Goal: Information Seeking & Learning: Learn about a topic

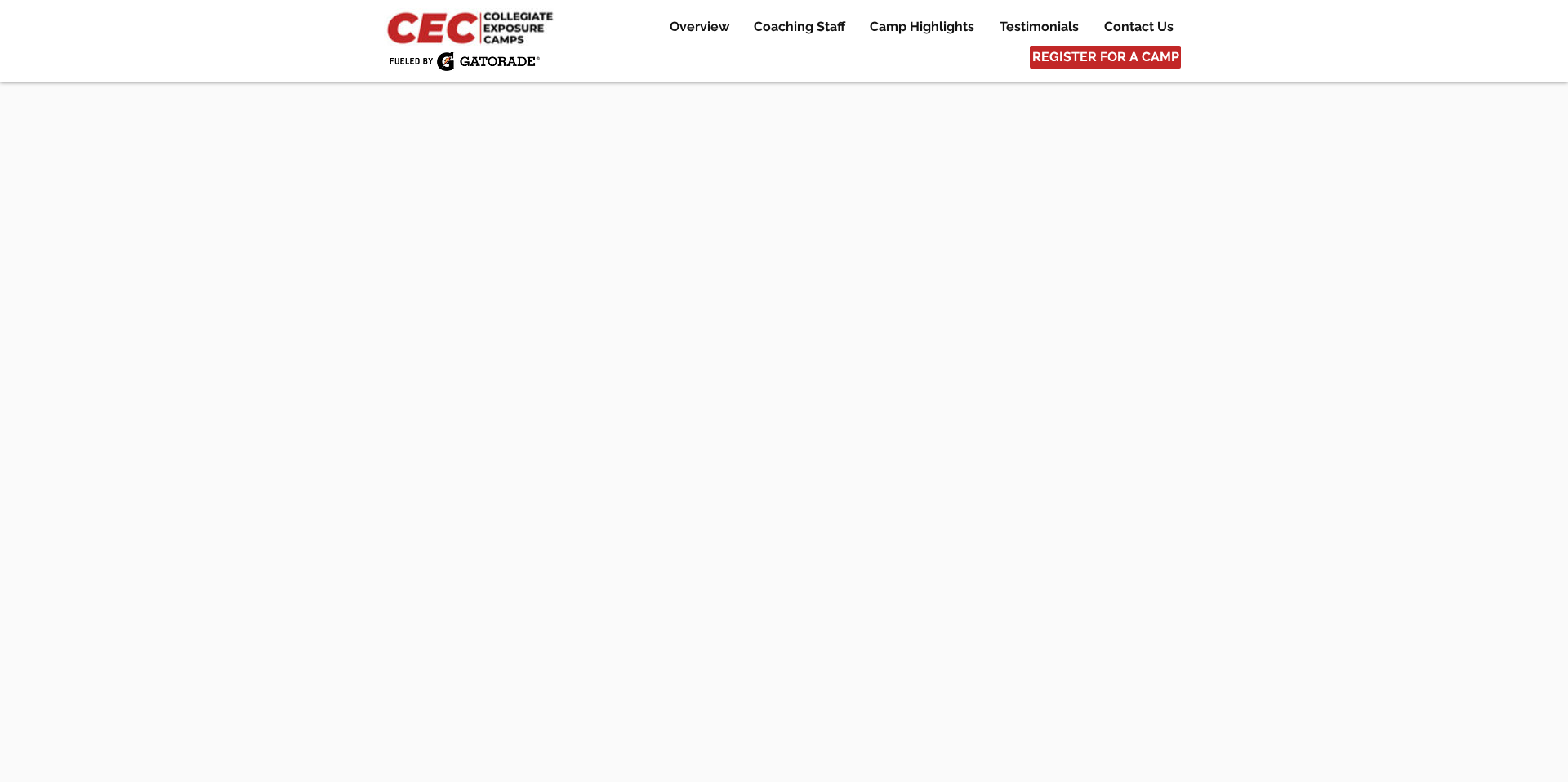
scroll to position [7397, 0]
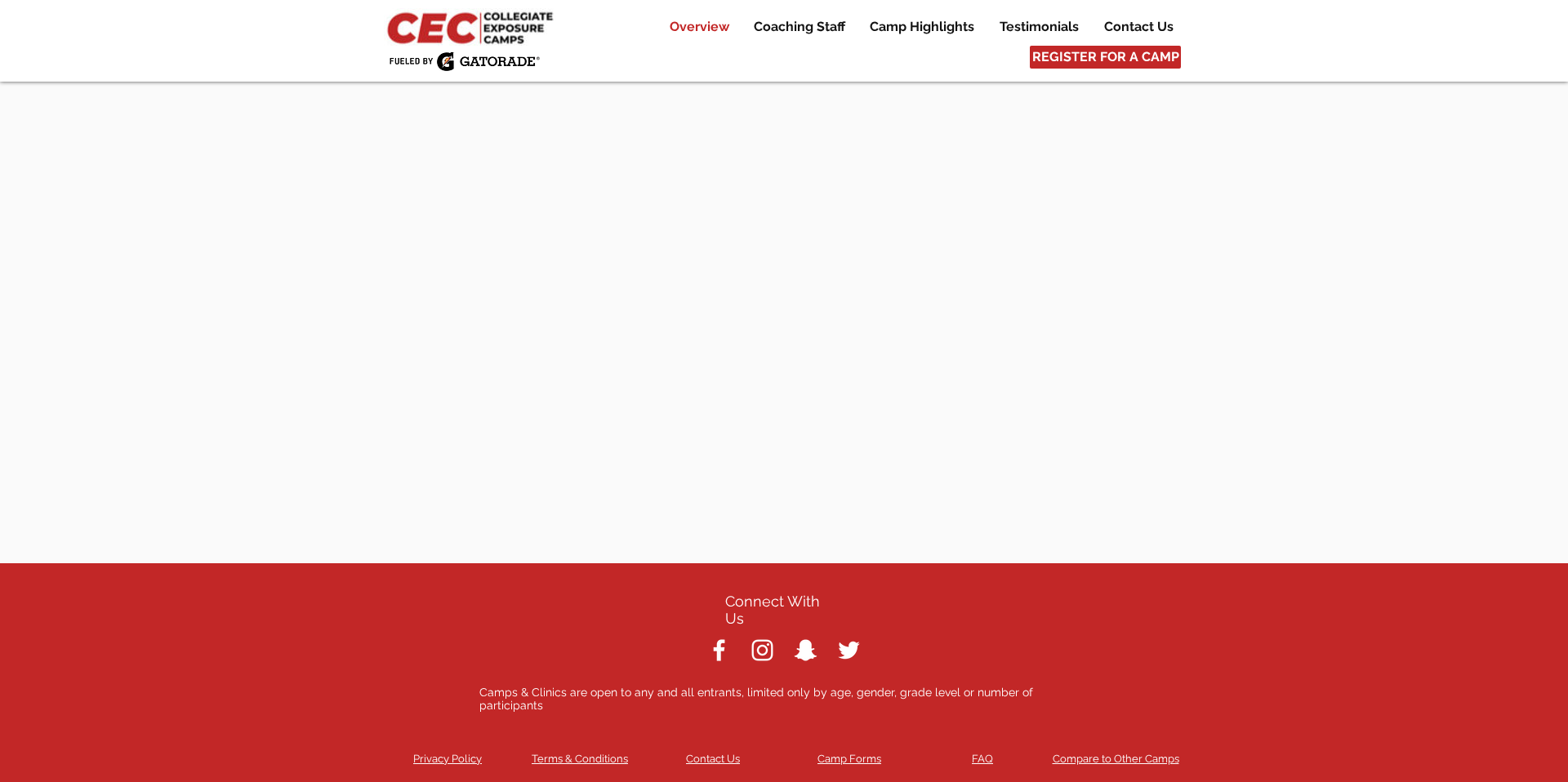
click at [705, 25] on p "Overview" at bounding box center [699, 26] width 76 height 20
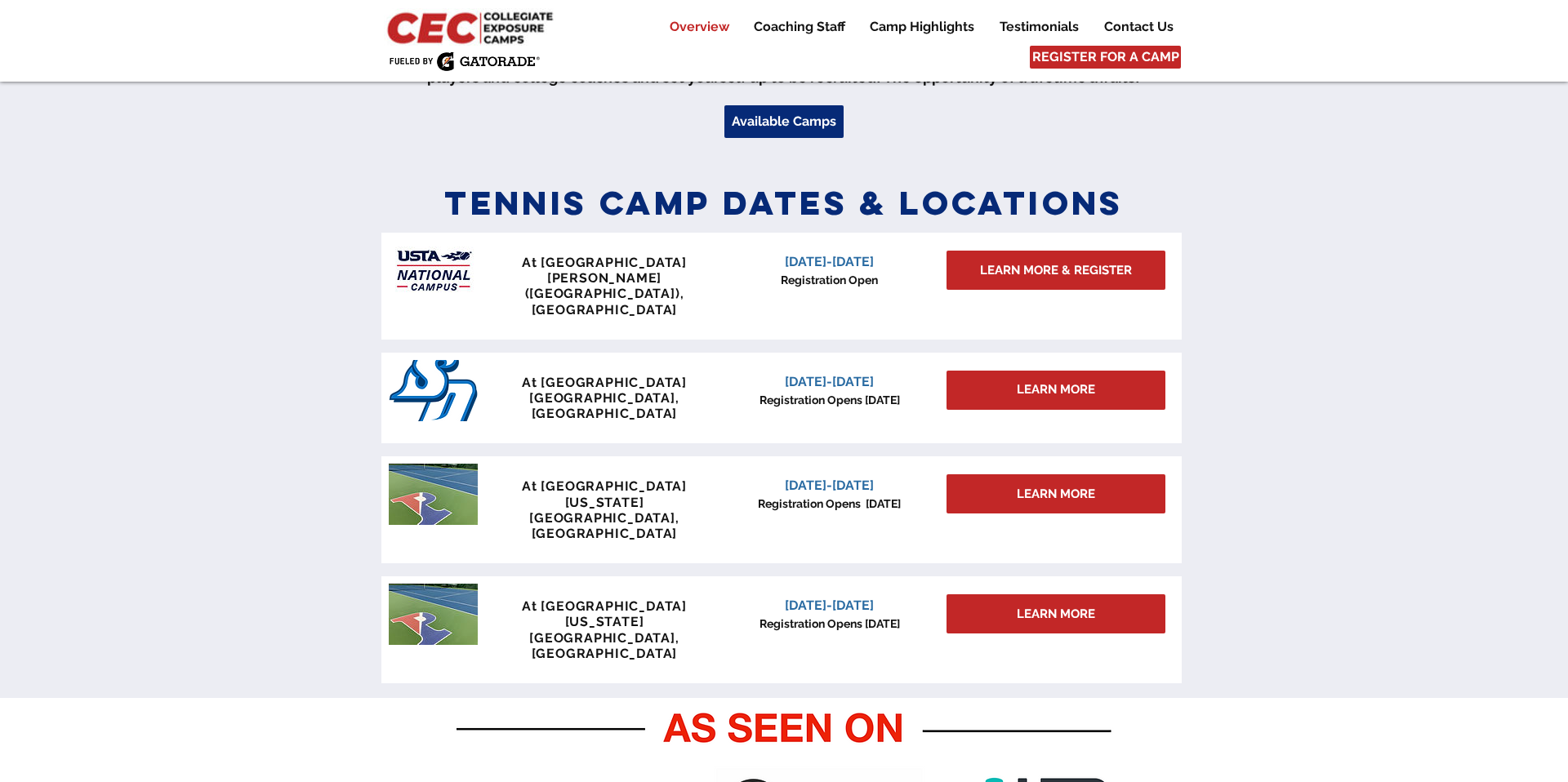
scroll to position [662, 0]
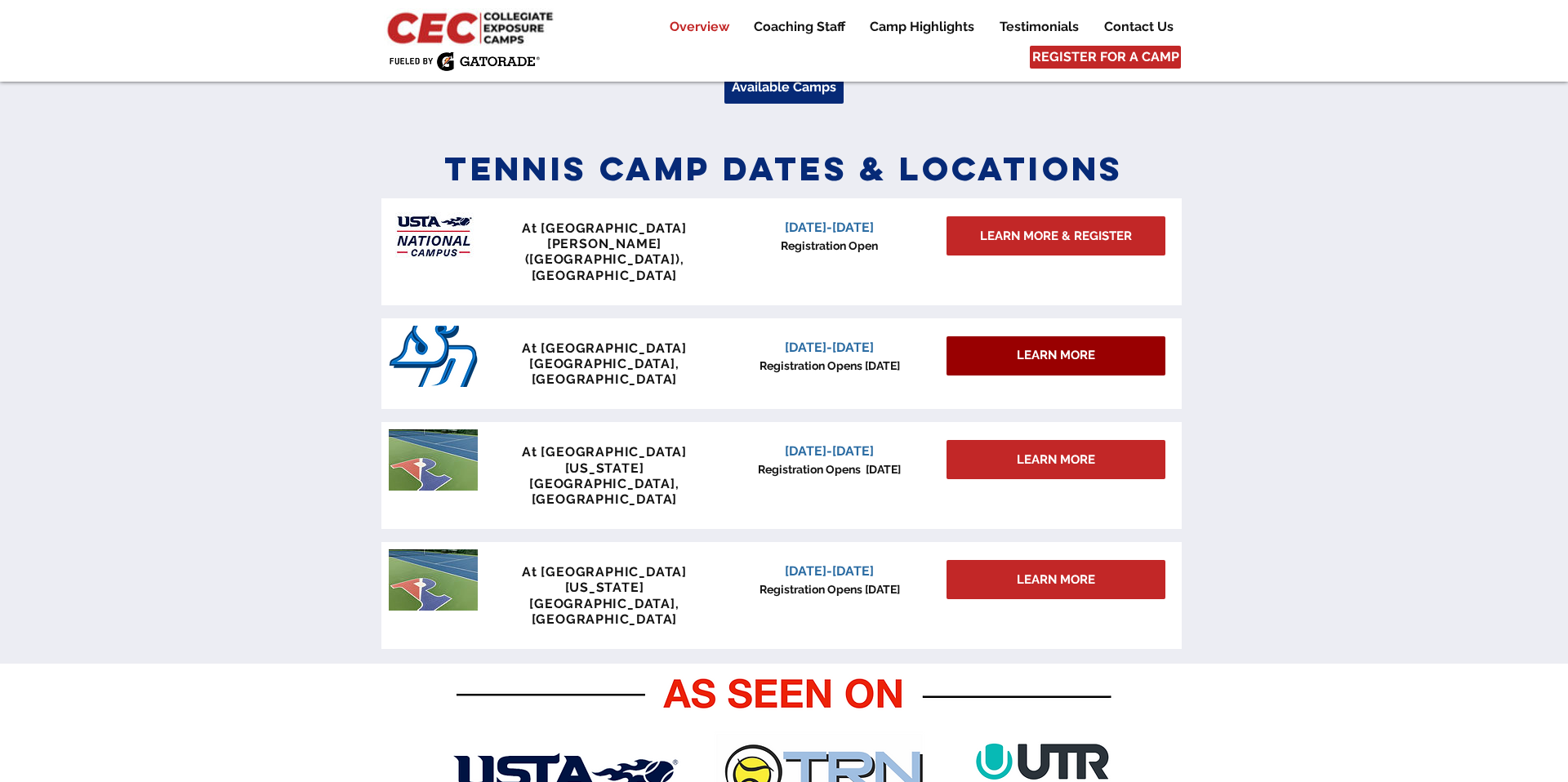
click at [987, 336] on div "LEARN MORE" at bounding box center [1056, 356] width 219 height 39
click at [1033, 347] on span "LEARN MORE" at bounding box center [1056, 356] width 79 height 17
drag, startPoint x: 559, startPoint y: 332, endPoint x: 674, endPoint y: 340, distance: 115.3
click at [674, 356] on p "[GEOGRAPHIC_DATA], [GEOGRAPHIC_DATA]" at bounding box center [603, 371] width 242 height 31
copy span "[GEOGRAPHIC_DATA], [GEOGRAPHIC_DATA]"
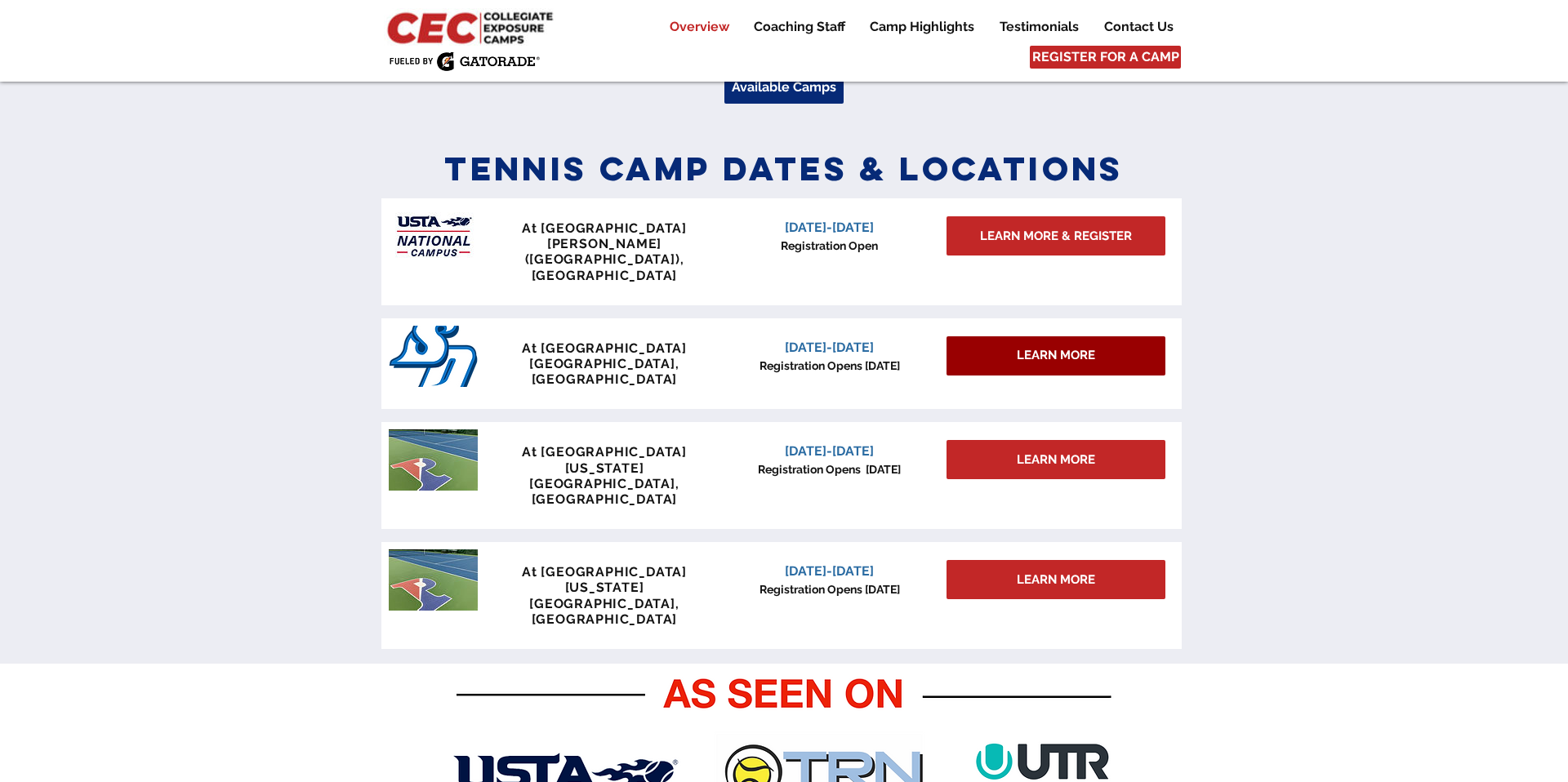
click at [1018, 347] on span "LEARN MORE" at bounding box center [1056, 356] width 79 height 17
click at [1071, 347] on span "LEARN MORE" at bounding box center [1056, 356] width 79 height 17
drag, startPoint x: 772, startPoint y: 406, endPoint x: 879, endPoint y: 407, distance: 107.0
click at [879, 442] on p "[DATE]-[DATE]" at bounding box center [830, 452] width 208 height 20
copy span "[DATE]-[DATE]"
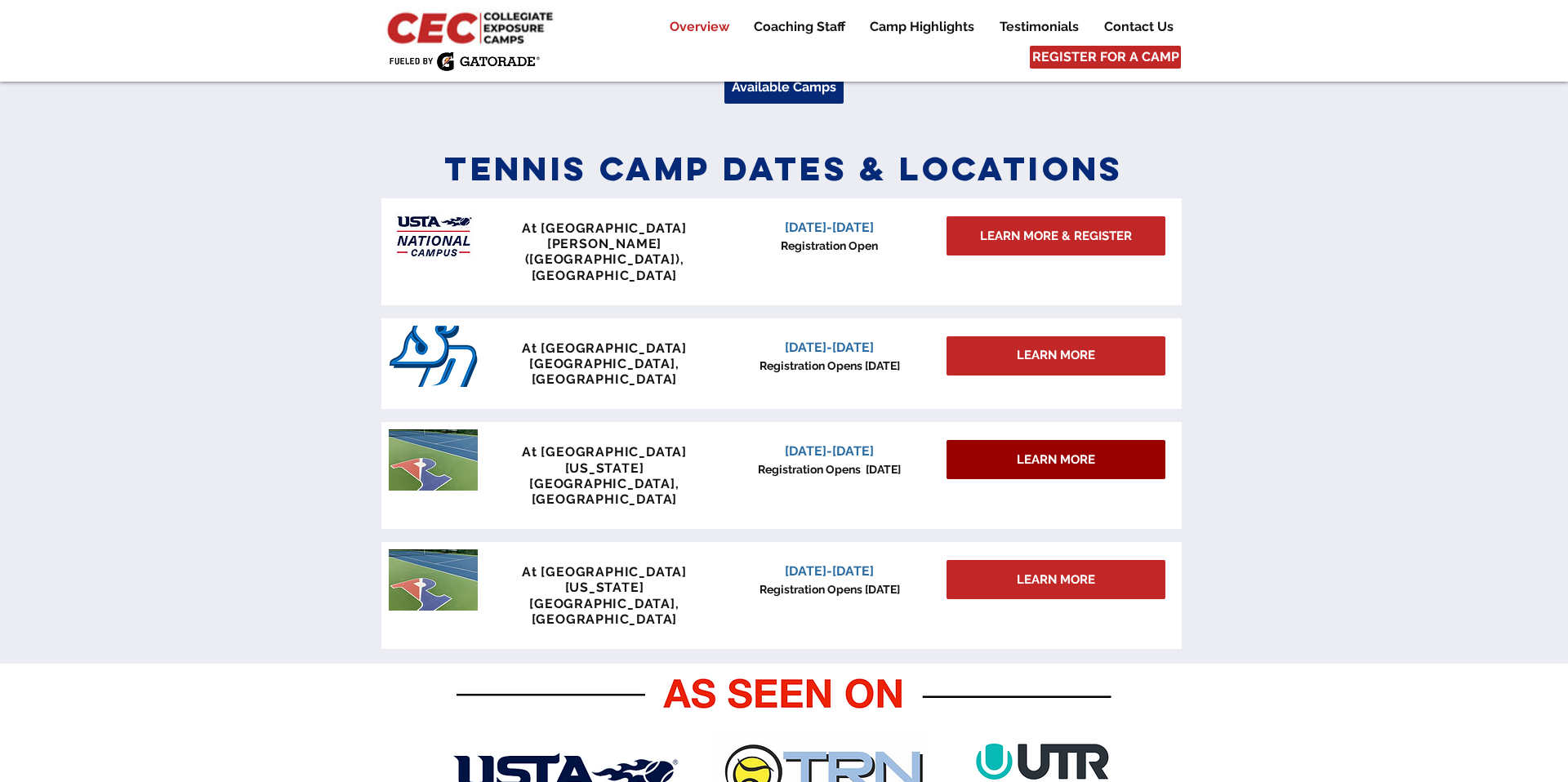
scroll to position [665, 0]
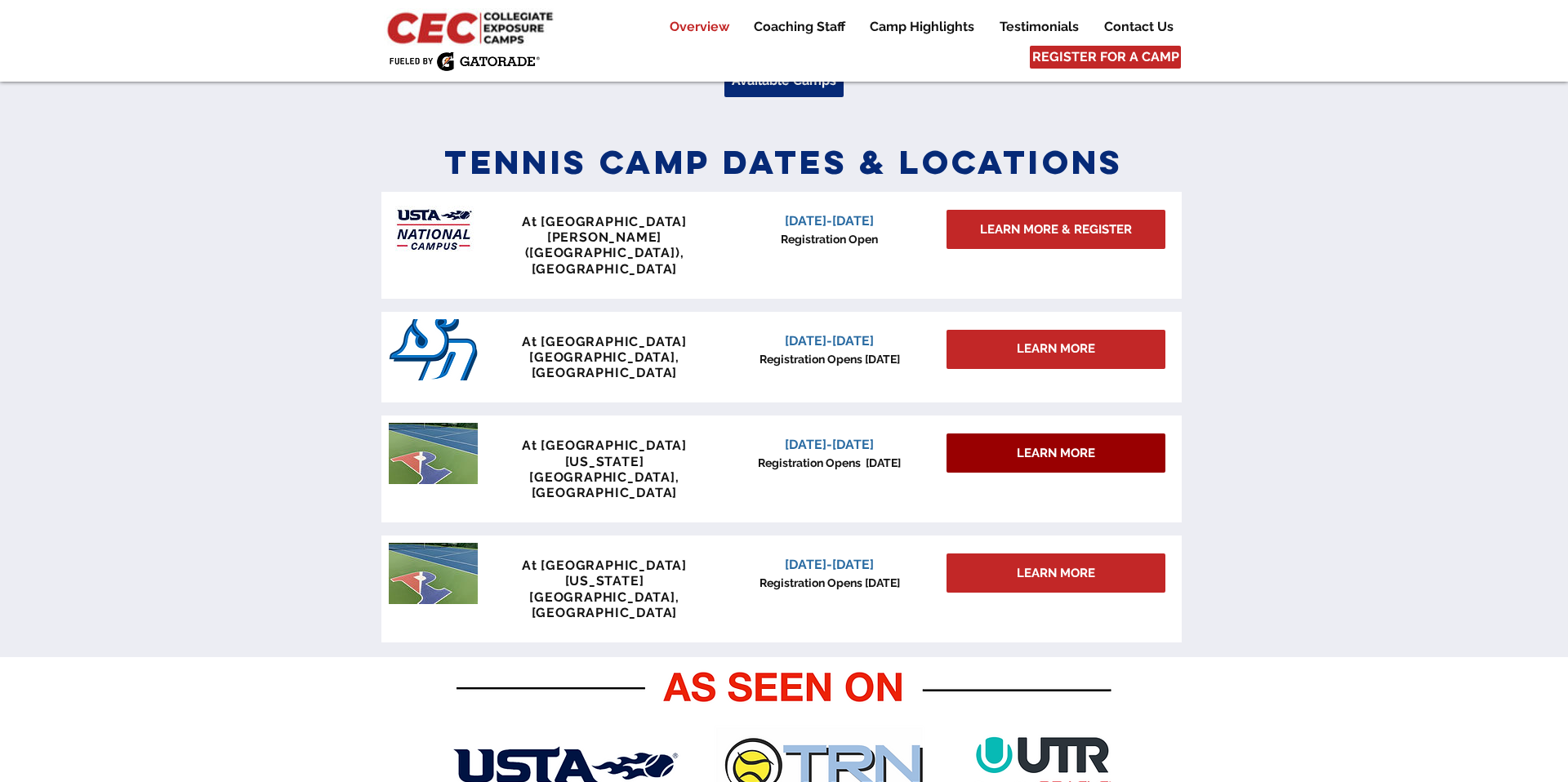
click at [1022, 445] on span "LEARN MORE" at bounding box center [1056, 453] width 79 height 17
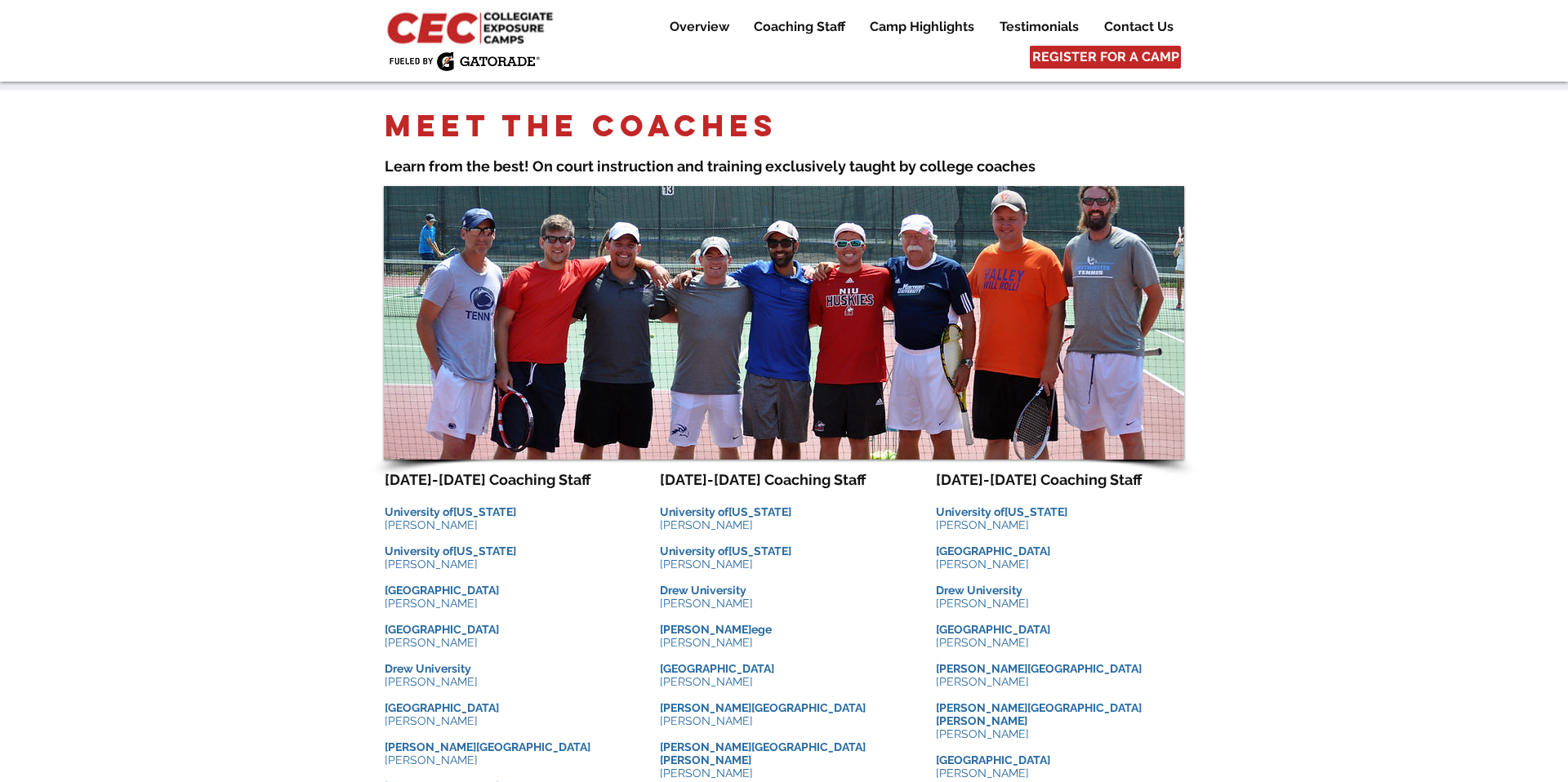
scroll to position [1365, 0]
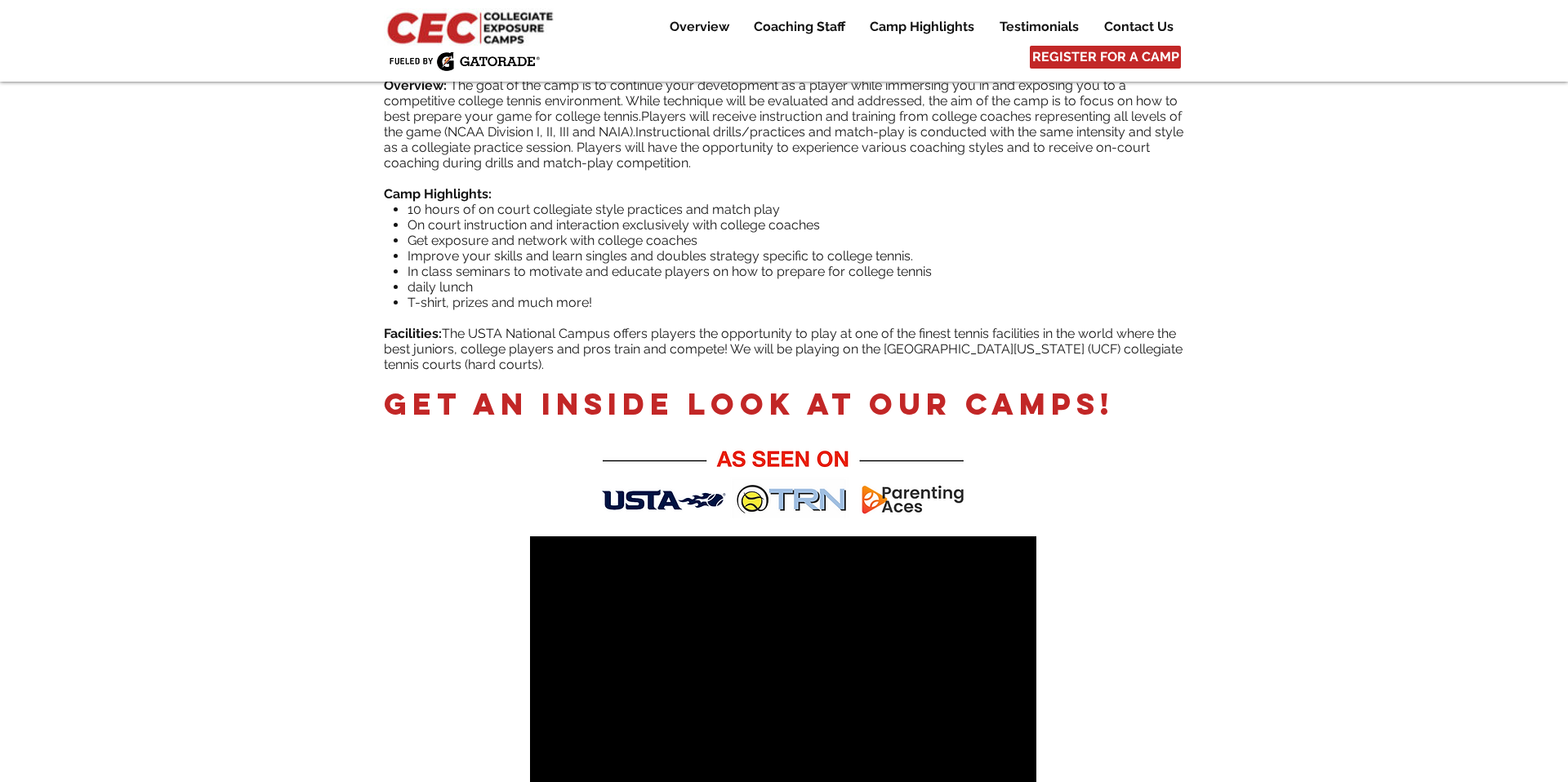
scroll to position [485, 0]
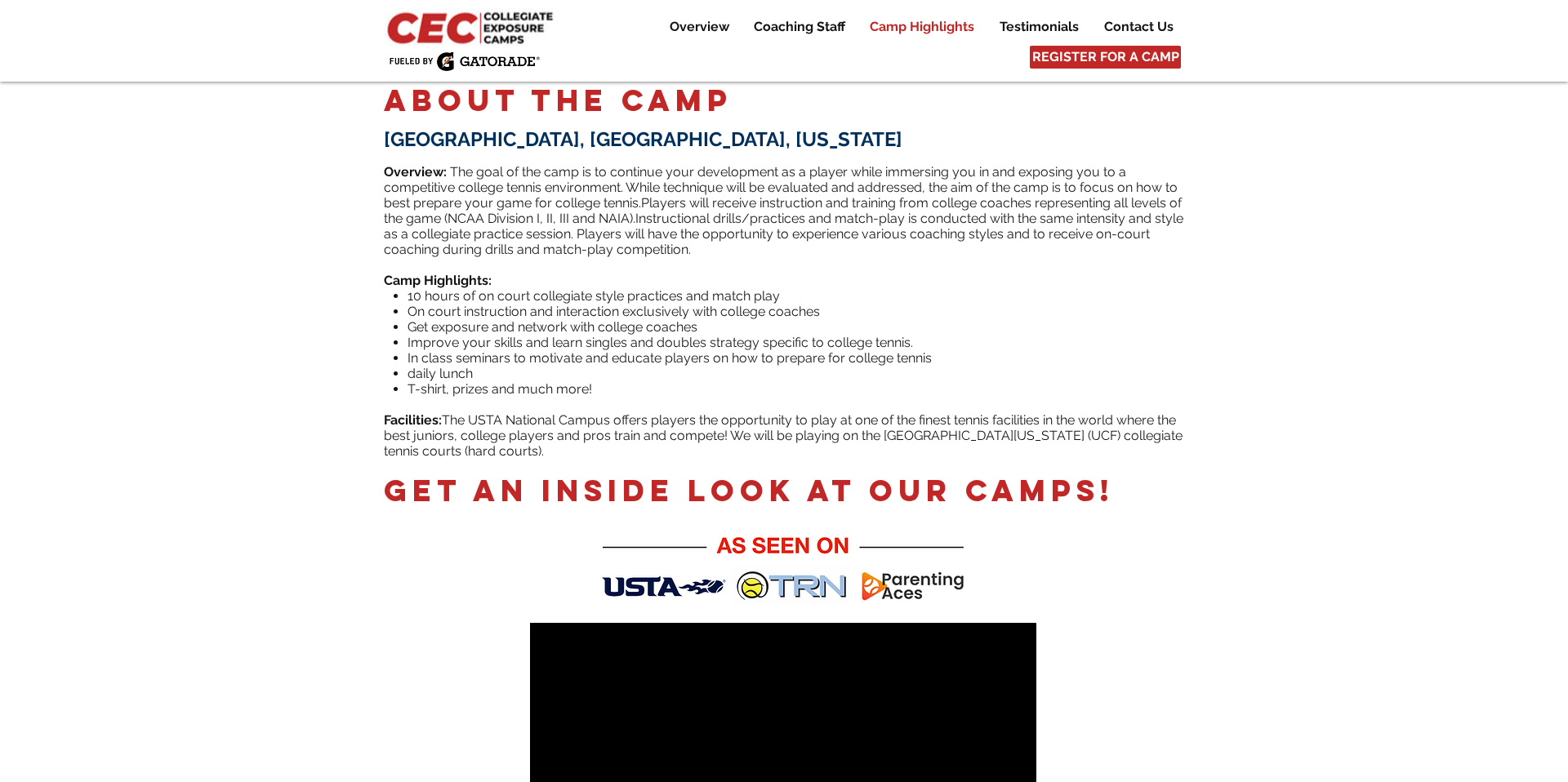
click at [927, 25] on p "Camp Highlights" at bounding box center [922, 26] width 121 height 20
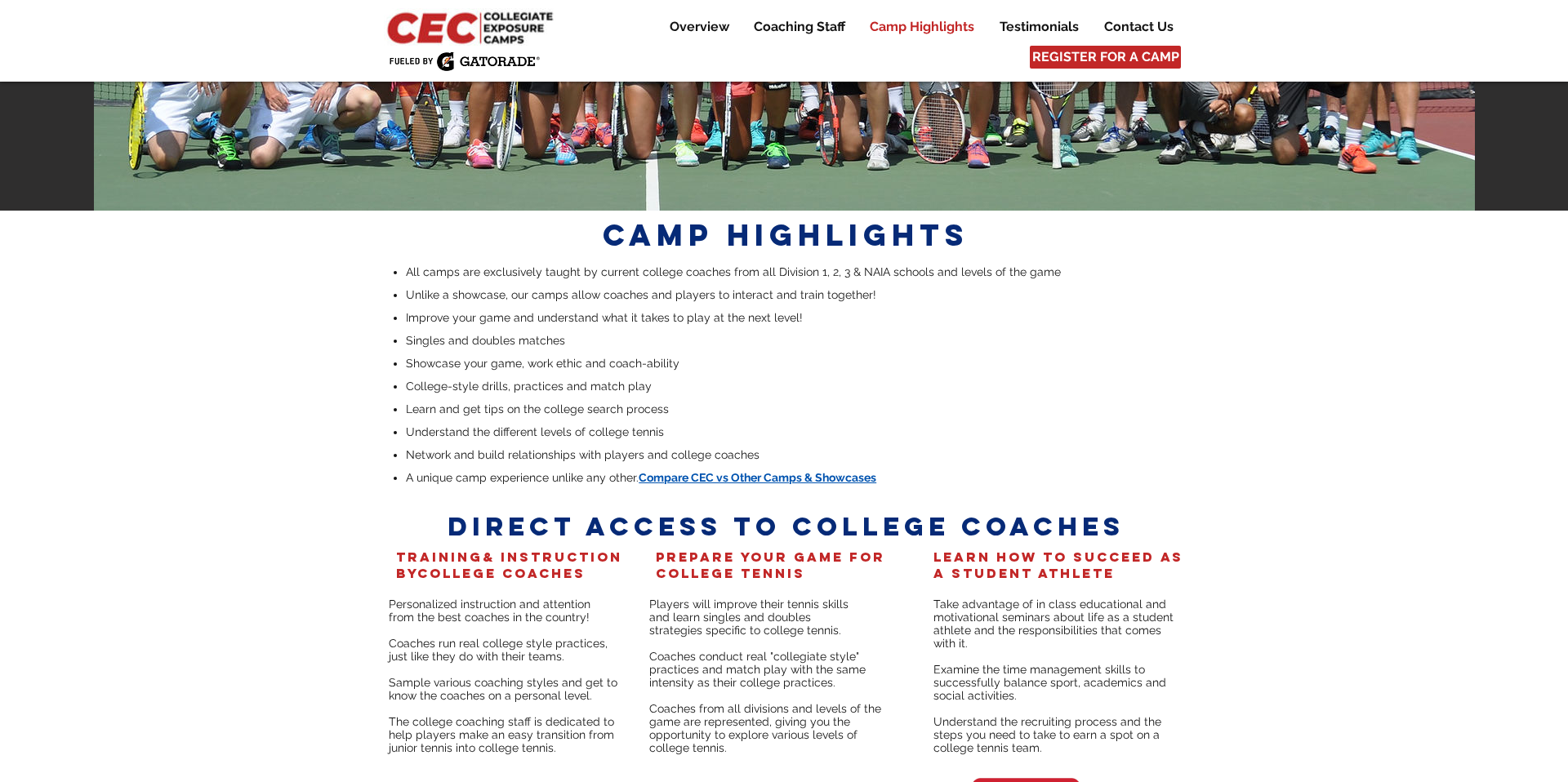
scroll to position [3101, 0]
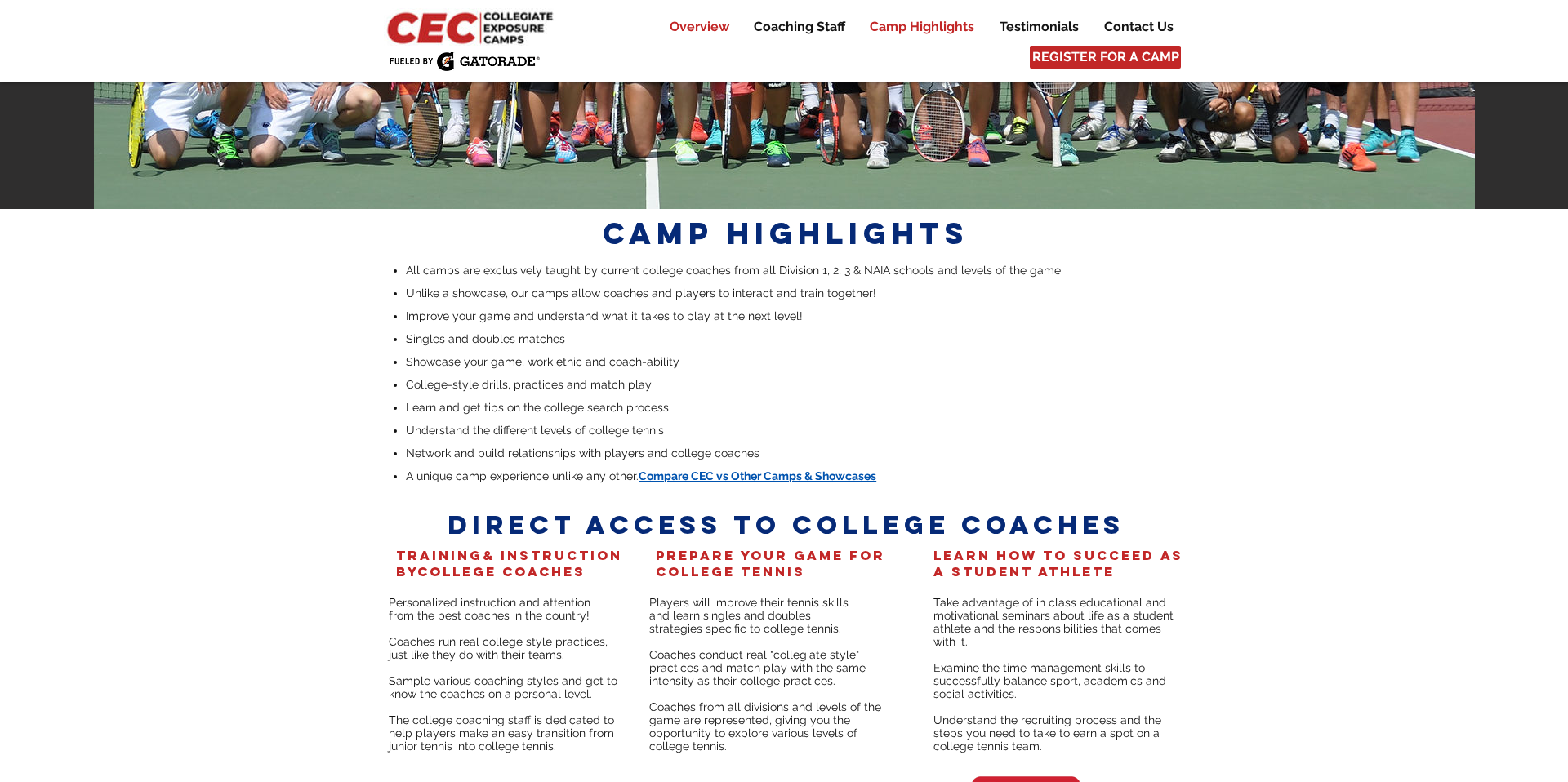
click at [696, 21] on p "Overview" at bounding box center [699, 26] width 76 height 20
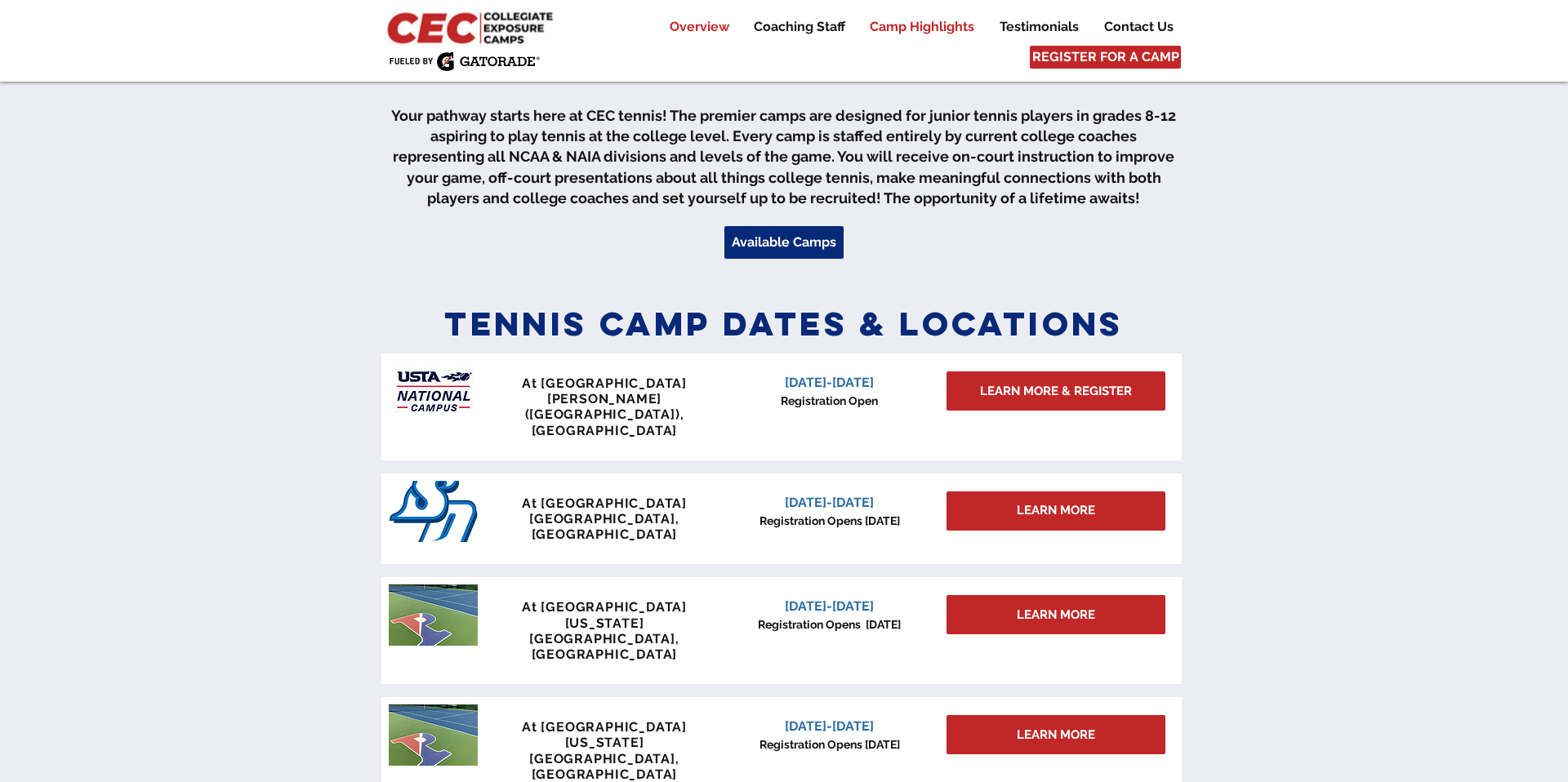
scroll to position [499, 0]
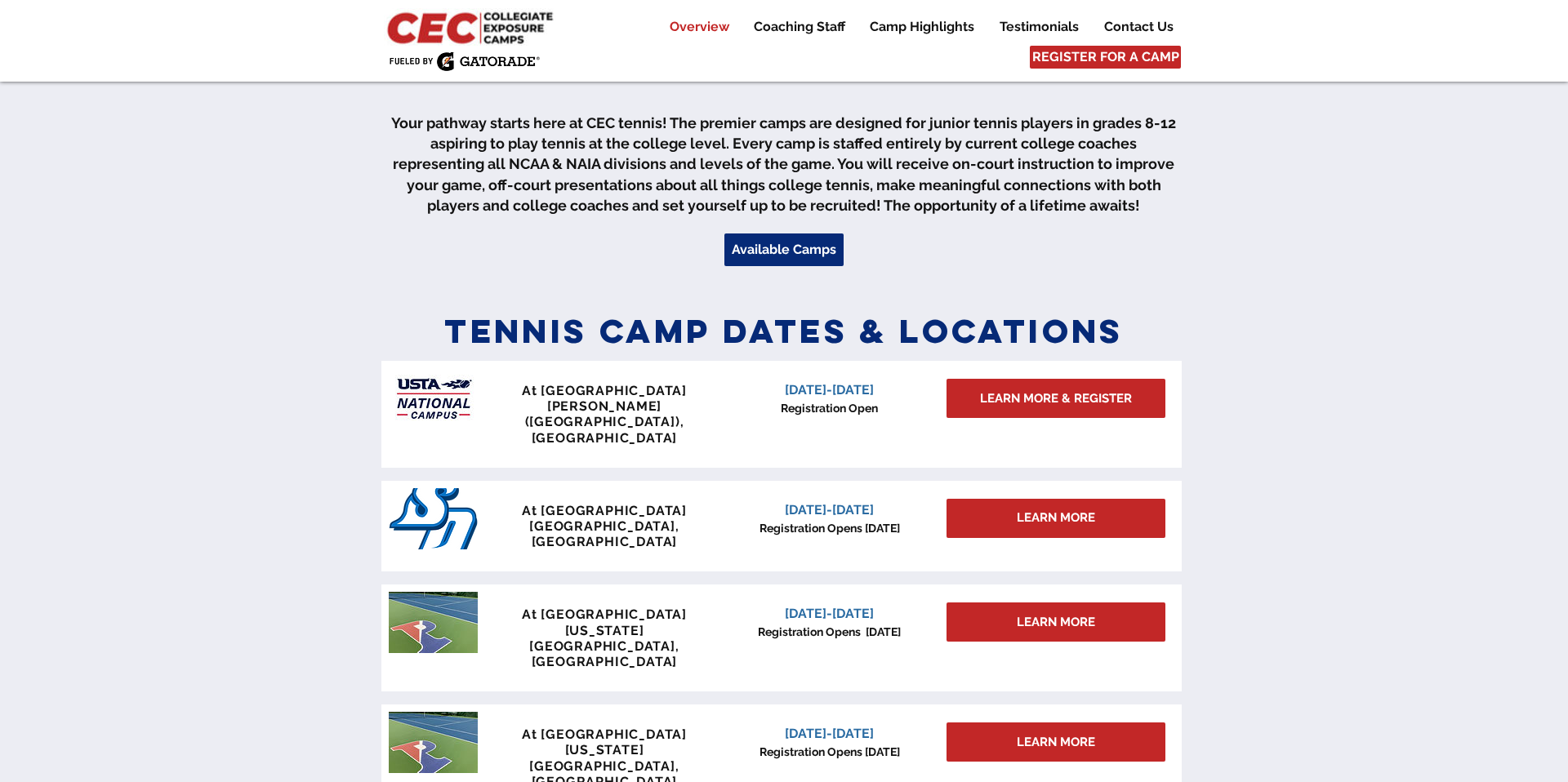
drag, startPoint x: 772, startPoint y: 653, endPoint x: 894, endPoint y: 662, distance: 122.3
click at [894, 725] on p "[DATE]-[DATE]" at bounding box center [830, 734] width 208 height 20
copy span "[DATE]-[DATE]"
click at [1098, 723] on link "LEARN MORE" at bounding box center [1056, 743] width 219 height 39
